Goal: Navigation & Orientation: Go to known website

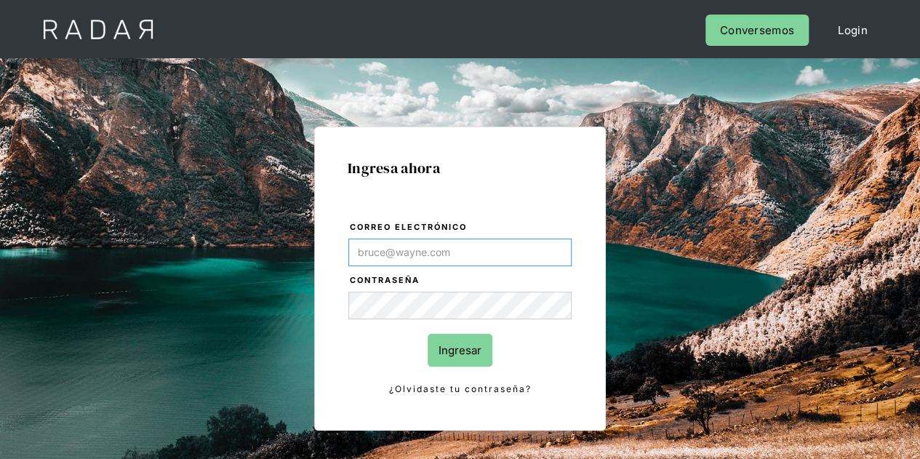
type input "Evans@prontopaga.com"
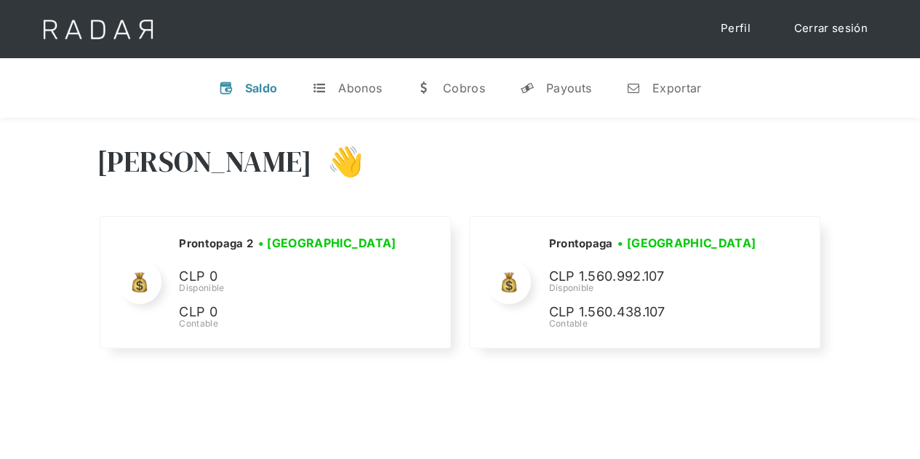
click at [887, 129] on div "Hola Evans 👋 Cargando tus cuentas... Nombre de la empresa • Conectada • Descone…" at bounding box center [460, 248] width 920 height 260
